Goal: Transaction & Acquisition: Download file/media

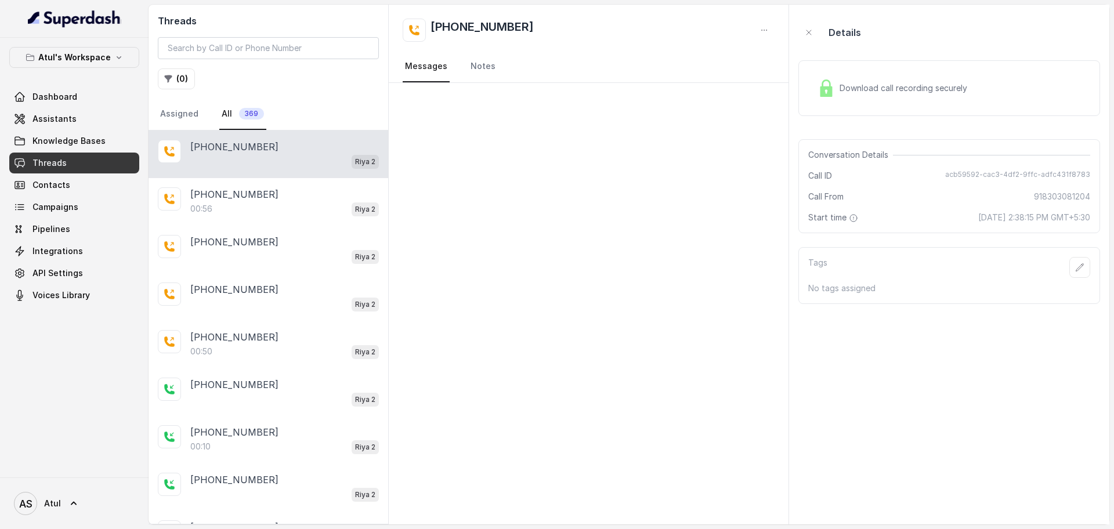
click at [242, 164] on div "Riya 2" at bounding box center [284, 161] width 189 height 15
click at [241, 186] on div "[PHONE_NUMBER]:56 Riya 2" at bounding box center [269, 202] width 240 height 48
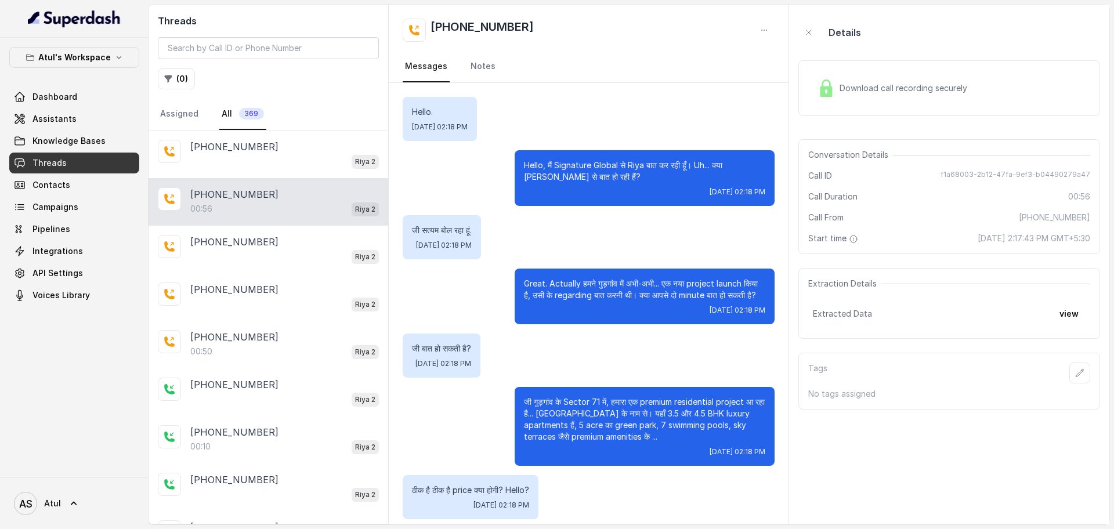
click at [837, 90] on div "Download call recording securely" at bounding box center [892, 88] width 159 height 27
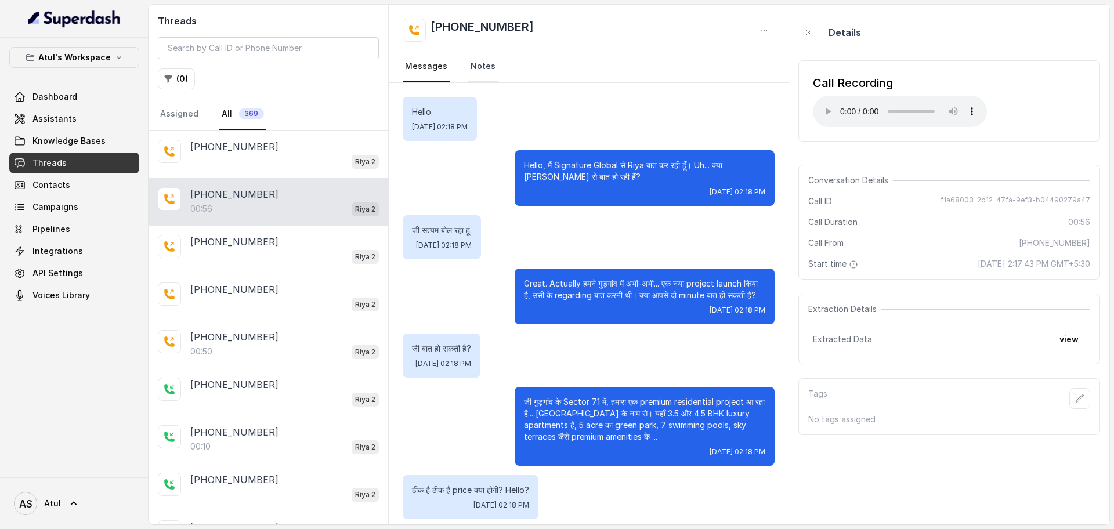
click at [490, 60] on link "Notes" at bounding box center [483, 66] width 30 height 31
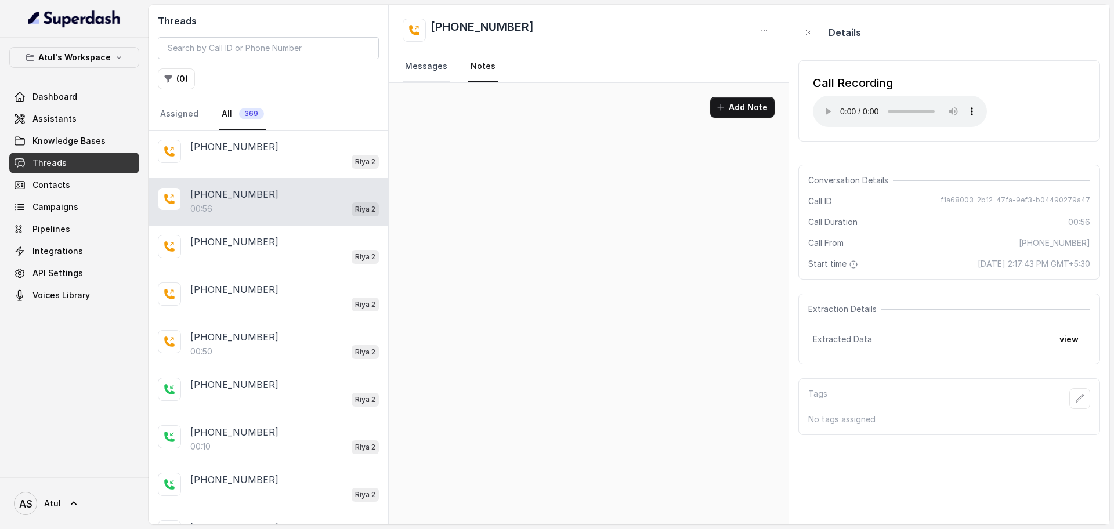
click at [439, 72] on link "Messages" at bounding box center [426, 66] width 47 height 31
